Goal: Information Seeking & Learning: Find specific page/section

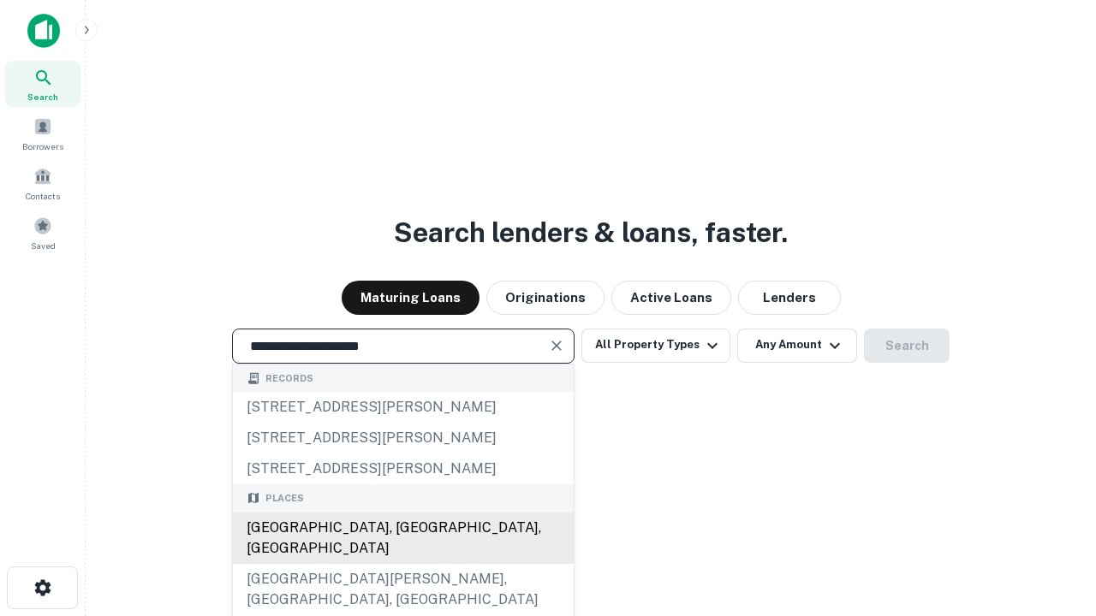
click at [402, 564] on div "[GEOGRAPHIC_DATA], [GEOGRAPHIC_DATA], [GEOGRAPHIC_DATA]" at bounding box center [403, 538] width 341 height 51
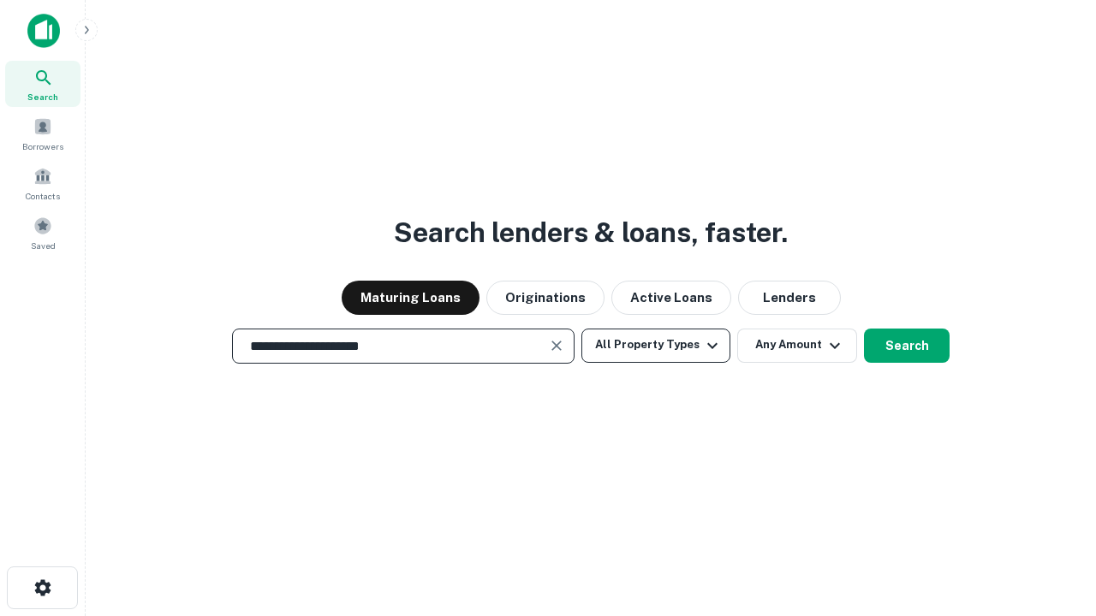
type input "**********"
click at [656, 345] on button "All Property Types" at bounding box center [655, 346] width 149 height 34
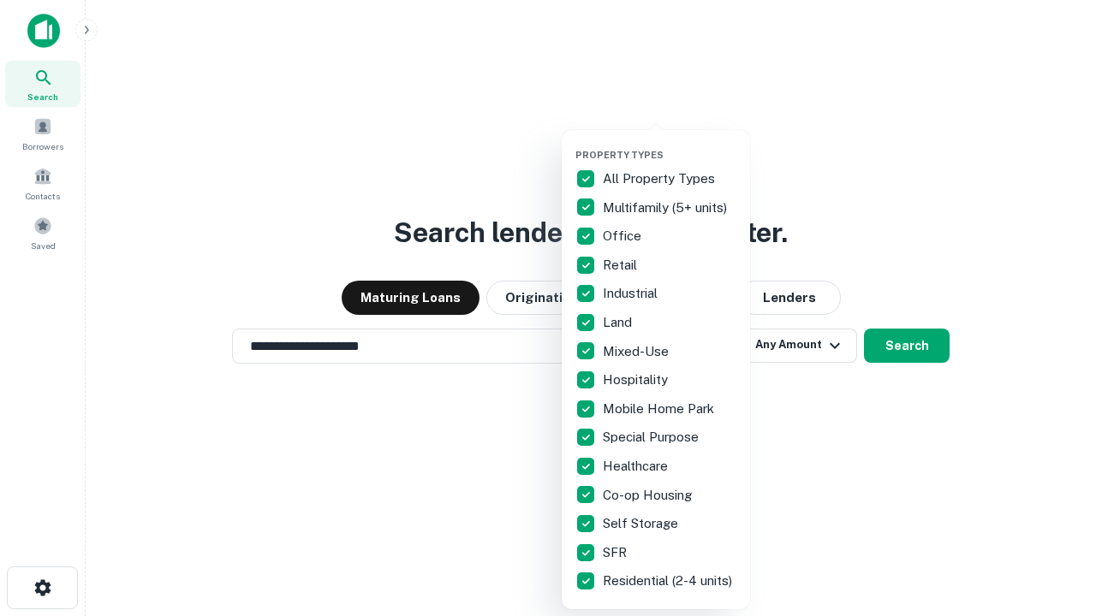
click at [670, 144] on button "button" at bounding box center [669, 144] width 188 height 1
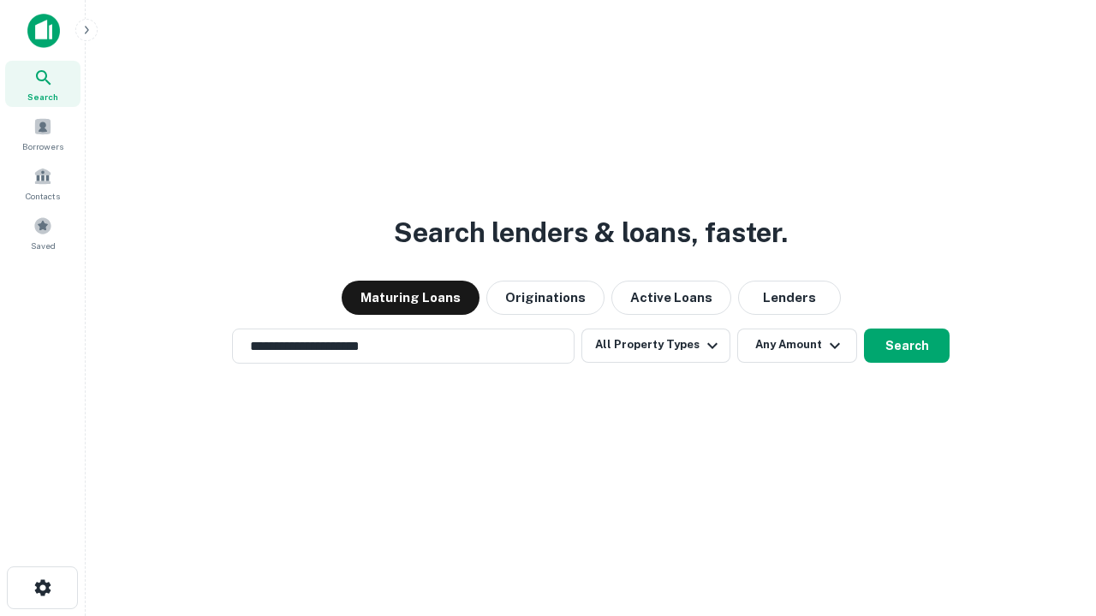
scroll to position [10, 206]
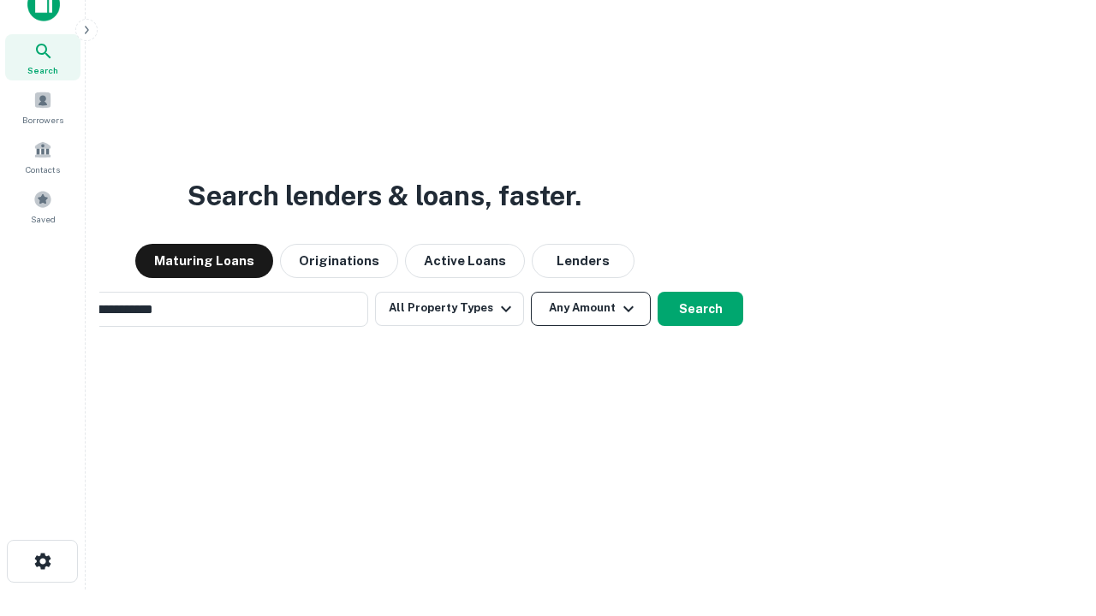
click at [531, 292] on button "Any Amount" at bounding box center [591, 309] width 120 height 34
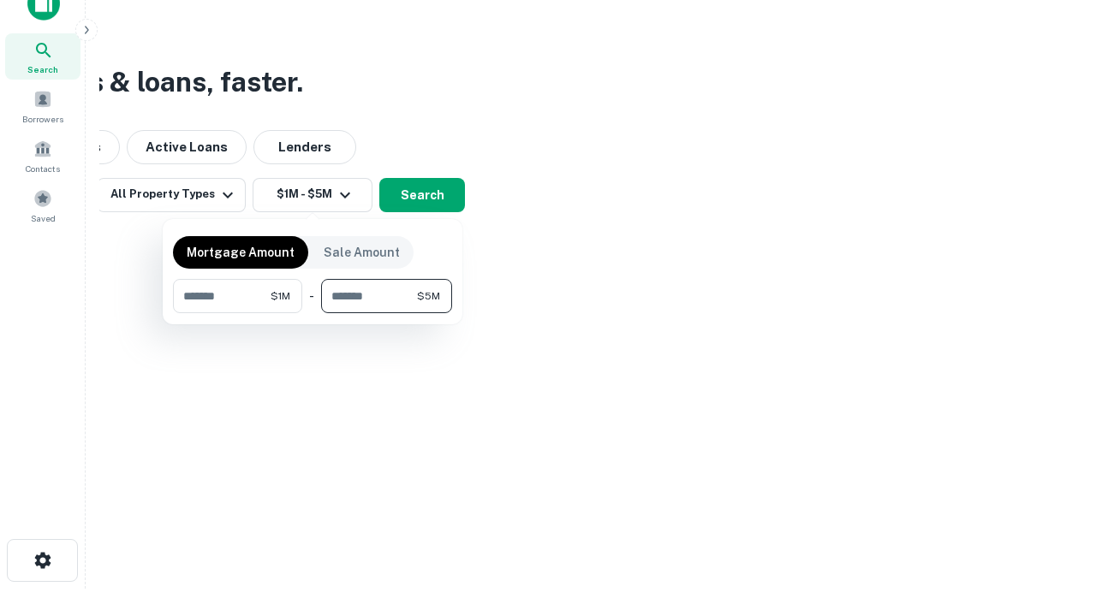
type input "*******"
click at [313, 313] on button "button" at bounding box center [312, 313] width 279 height 1
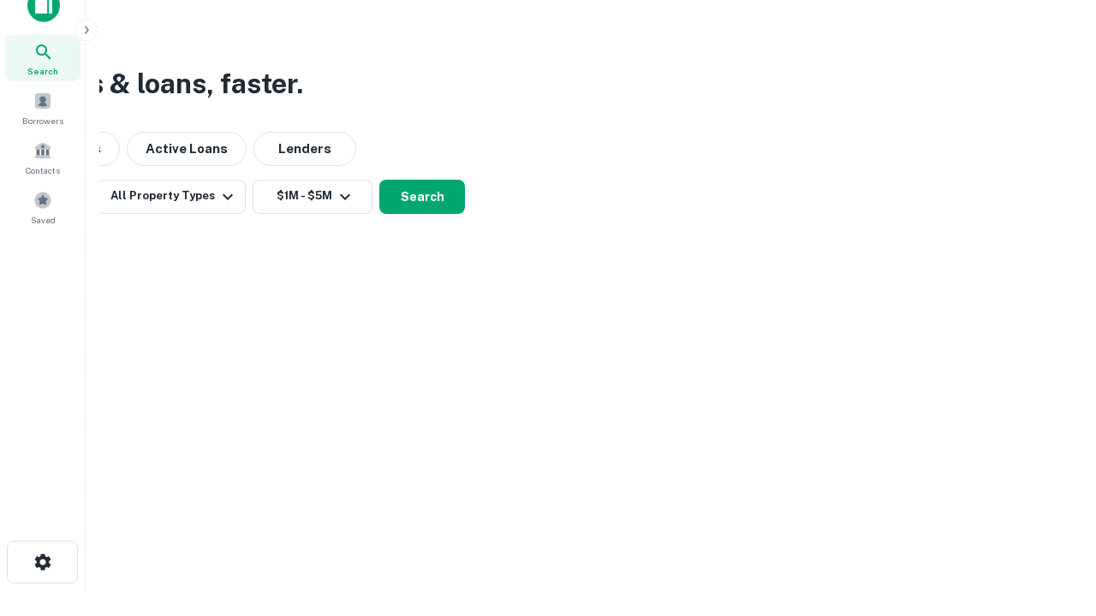
scroll to position [10, 316]
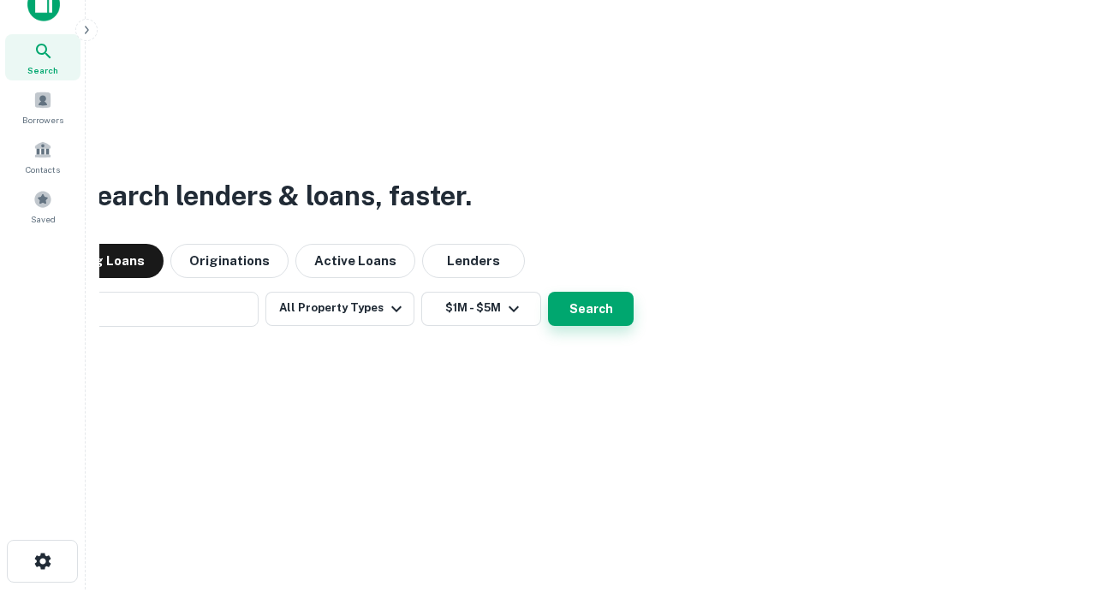
click at [548, 292] on button "Search" at bounding box center [591, 309] width 86 height 34
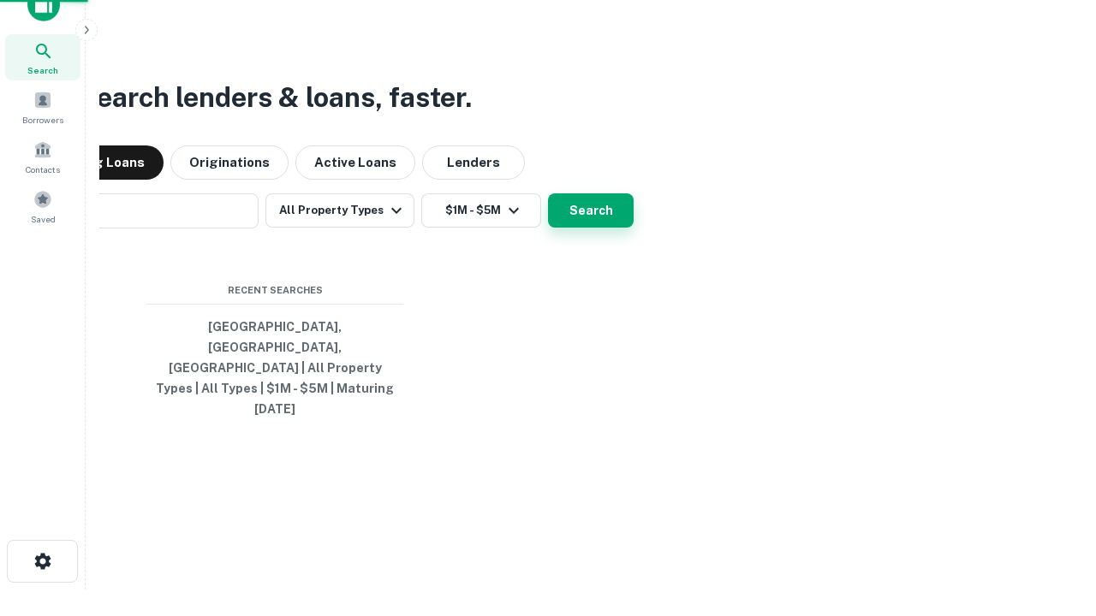
scroll to position [45, 485]
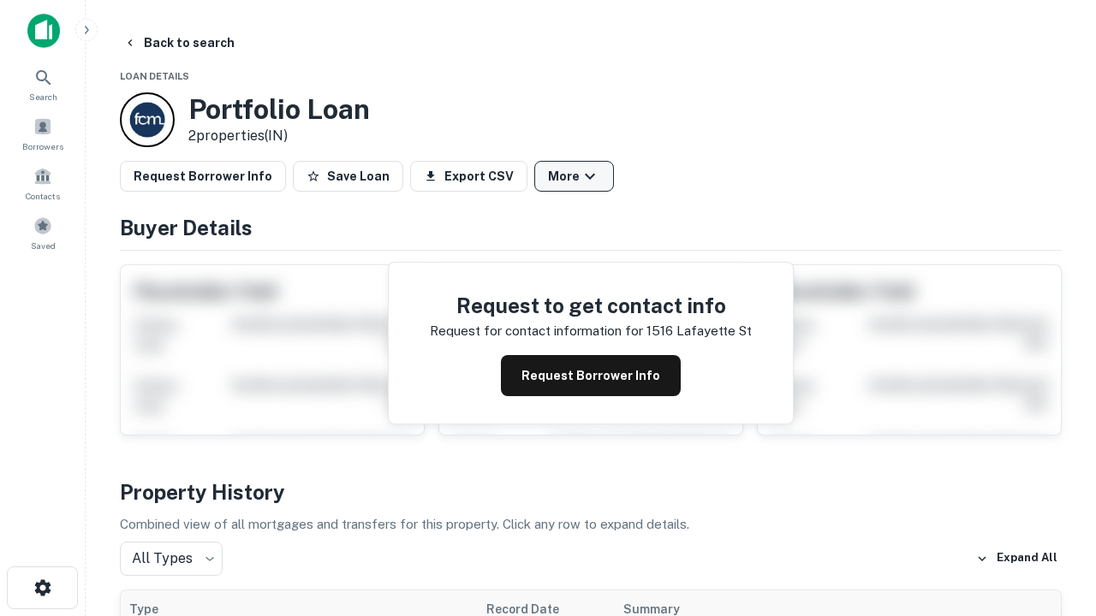
click at [574, 176] on button "More" at bounding box center [574, 176] width 80 height 31
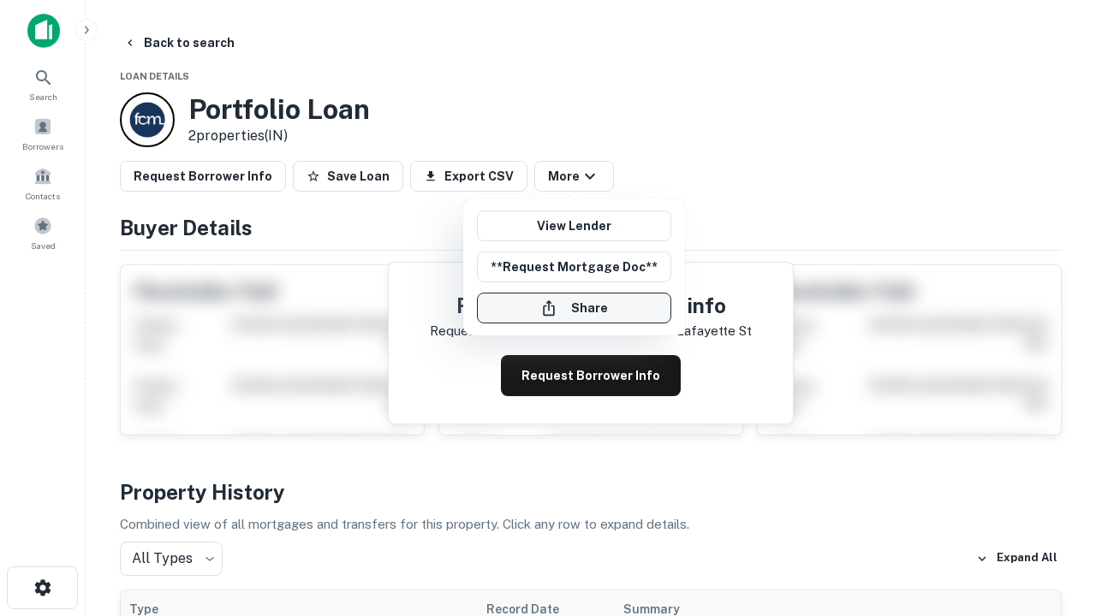
click at [574, 308] on button "Share" at bounding box center [574, 308] width 194 height 31
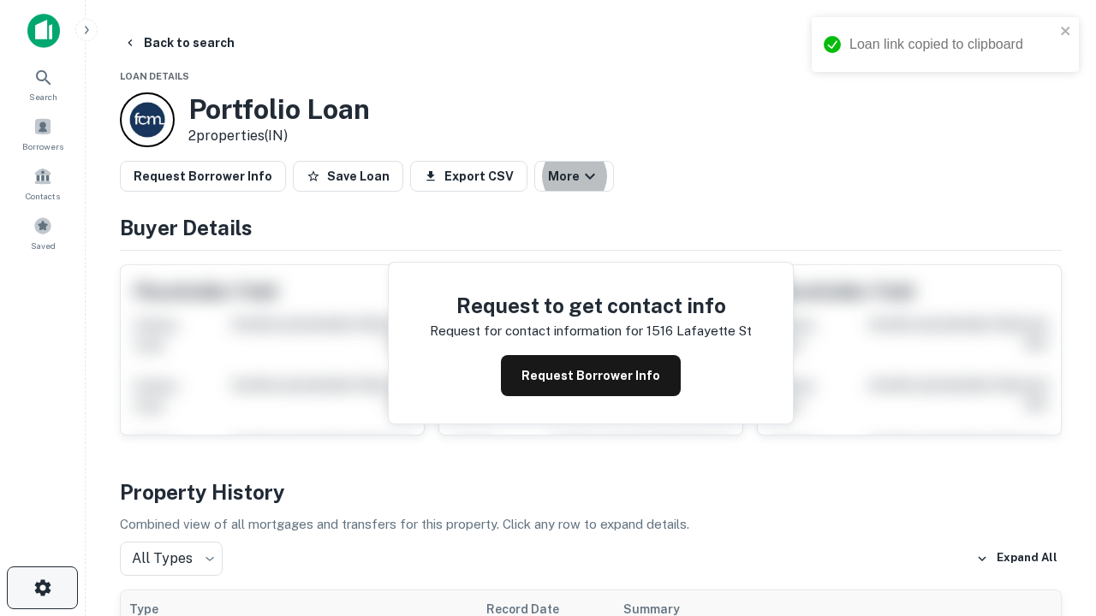
click at [42, 588] on icon "button" at bounding box center [43, 588] width 21 height 21
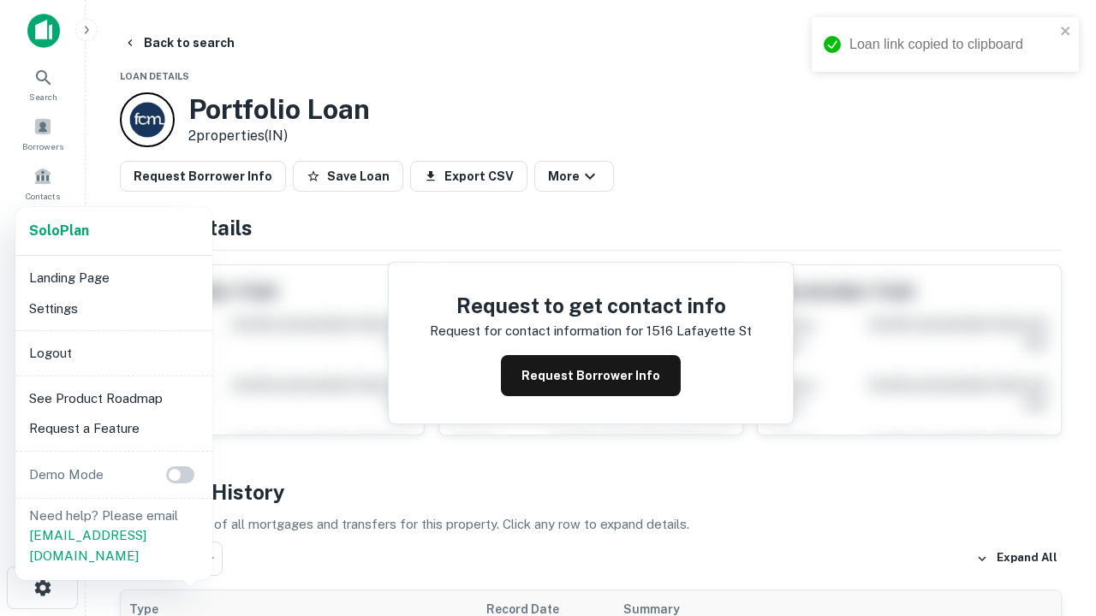
click at [113, 353] on li "Logout" at bounding box center [113, 353] width 183 height 31
